Goal: Information Seeking & Learning: Check status

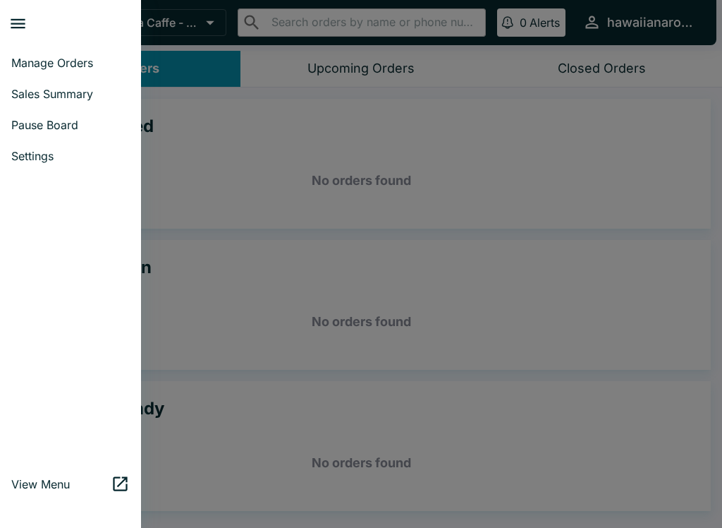
scroll to position [2, 0]
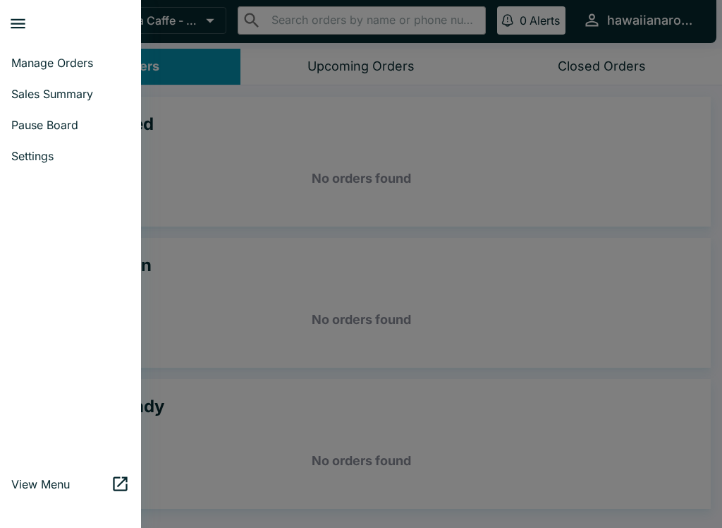
click at [51, 109] on link "Pause Board" at bounding box center [70, 124] width 141 height 31
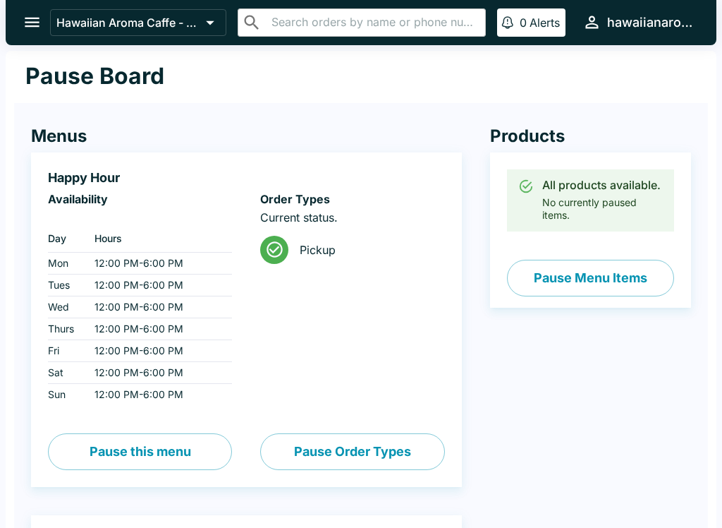
click at [22, 12] on button "open drawer" at bounding box center [32, 22] width 36 height 36
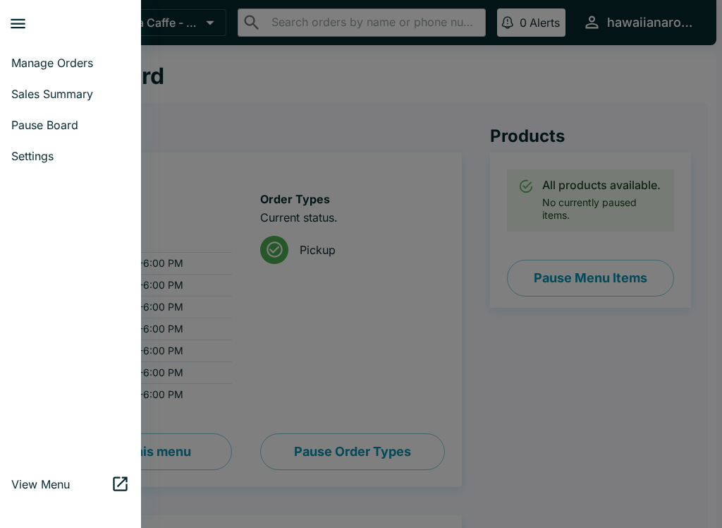
click at [82, 91] on span "Sales Summary" at bounding box center [70, 94] width 119 height 14
select select "03:00"
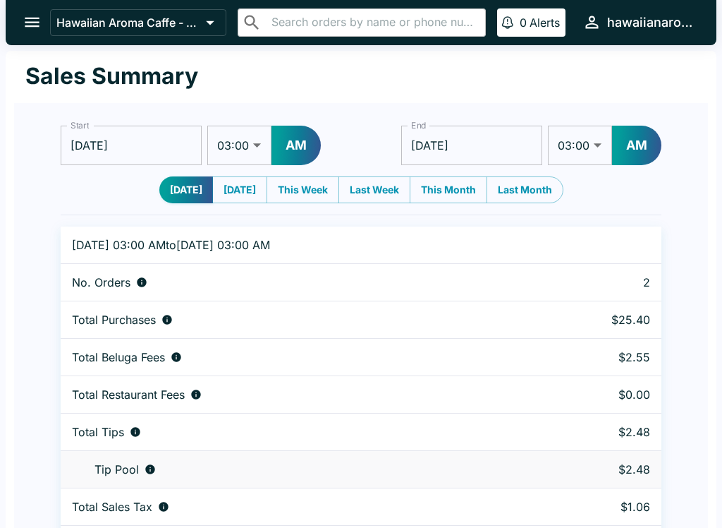
scroll to position [43, 0]
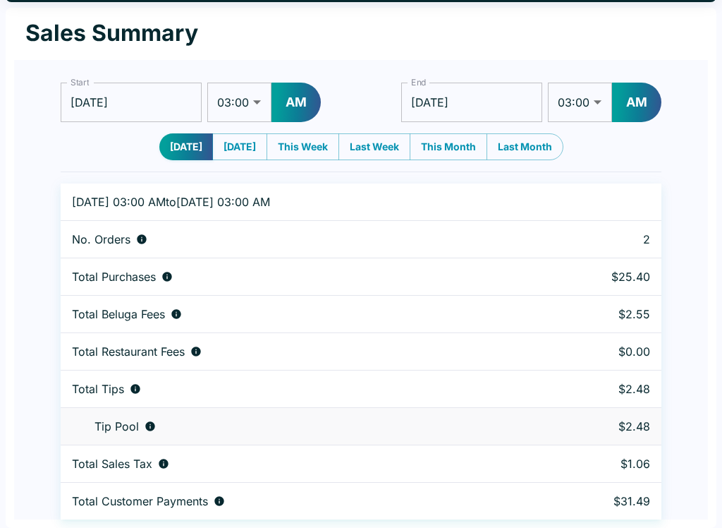
click at [164, 416] on td "Tip Pool" at bounding box center [296, 426] width 471 height 37
click at [151, 420] on icon "Tips unclaimed by a waiter" at bounding box center [150, 425] width 11 height 11
click at [154, 421] on icon "Tips unclaimed by a waiter" at bounding box center [150, 425] width 11 height 11
click at [157, 418] on td "Tip Pool" at bounding box center [296, 426] width 471 height 37
click at [156, 418] on td "Tip Pool" at bounding box center [296, 426] width 471 height 37
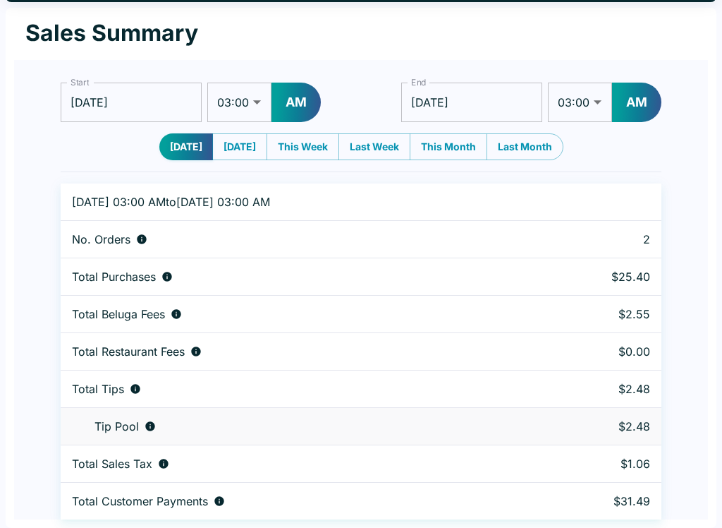
click at [145, 383] on div "Total Tips" at bounding box center [296, 389] width 448 height 14
click at [137, 385] on icon "Combined individual and pooled tips" at bounding box center [135, 388] width 9 height 9
click at [142, 433] on td "Tip Pool" at bounding box center [296, 426] width 471 height 37
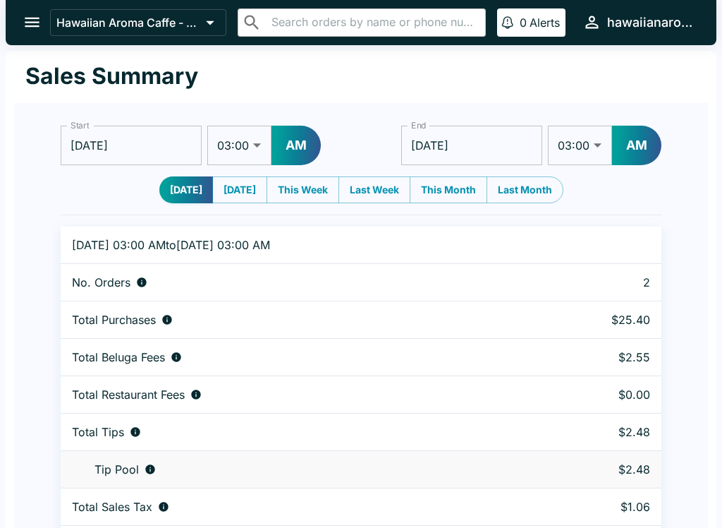
click at [20, 25] on button "open drawer" at bounding box center [32, 22] width 36 height 36
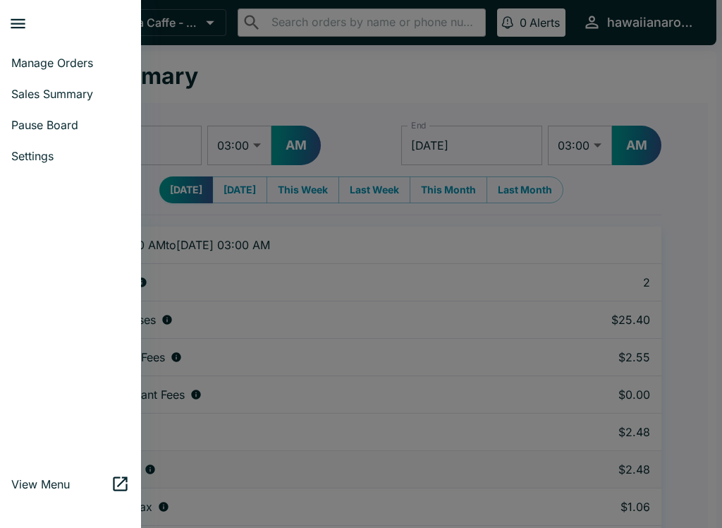
click at [35, 73] on link "Manage Orders" at bounding box center [70, 62] width 141 height 31
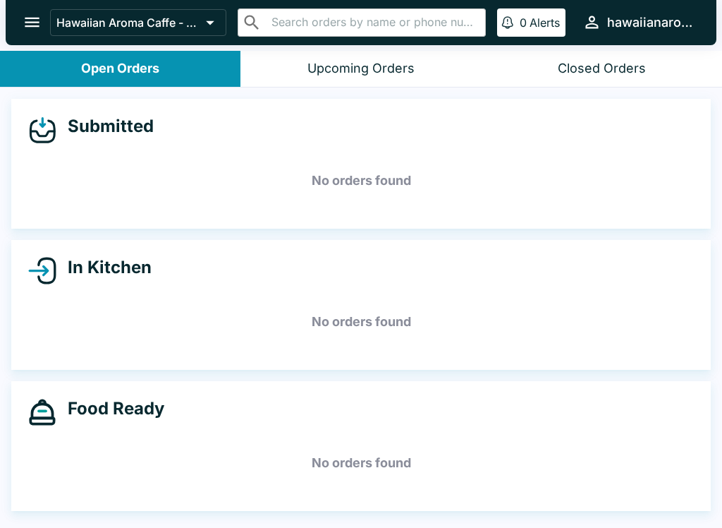
click at [40, 16] on icon "open drawer" at bounding box center [32, 22] width 19 height 19
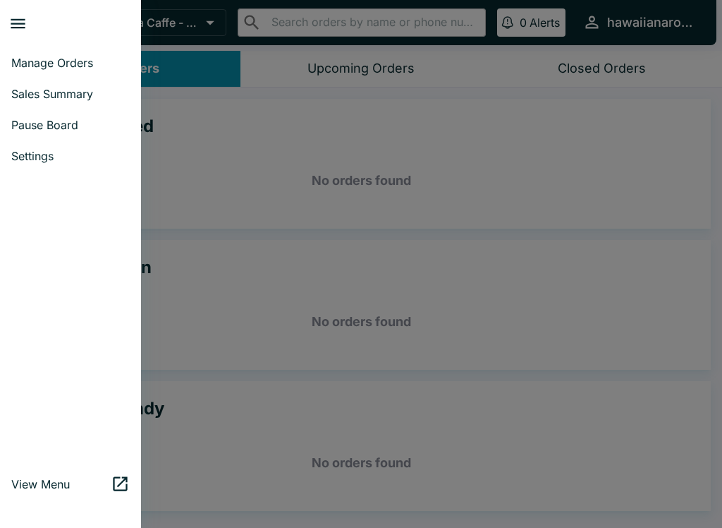
click at [64, 99] on span "Sales Summary" at bounding box center [70, 94] width 119 height 14
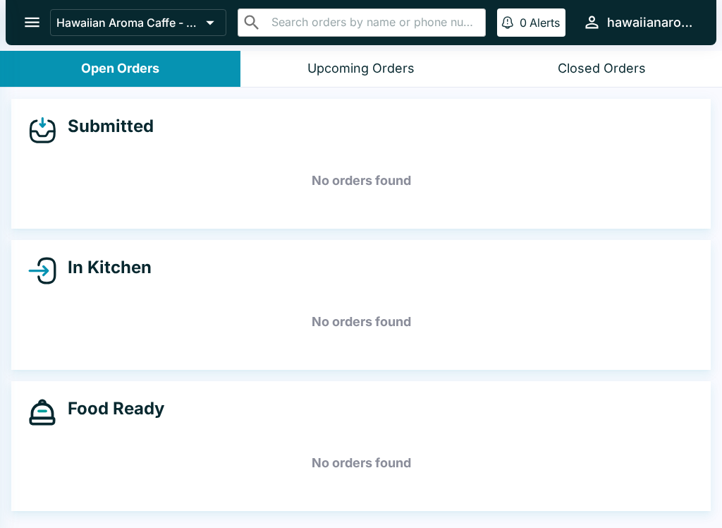
select select "03:00"
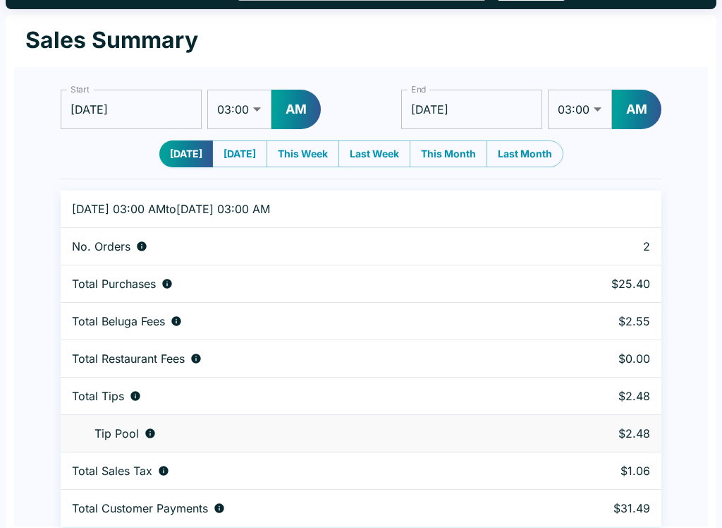
scroll to position [43, 0]
